Goal: Transaction & Acquisition: Download file/media

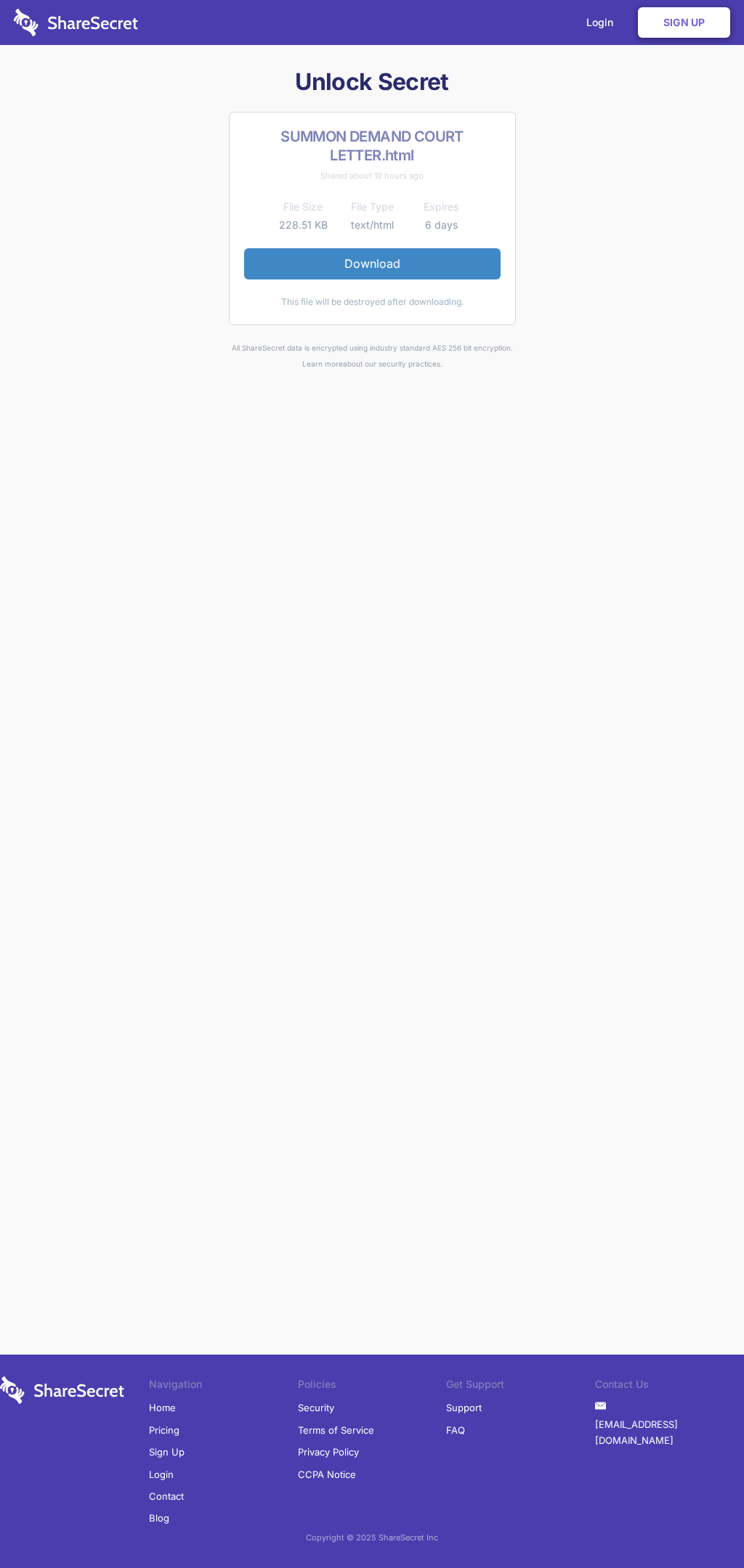
click at [372, 263] on link "Download" at bounding box center [372, 263] width 257 height 30
